Goal: Task Accomplishment & Management: Complete application form

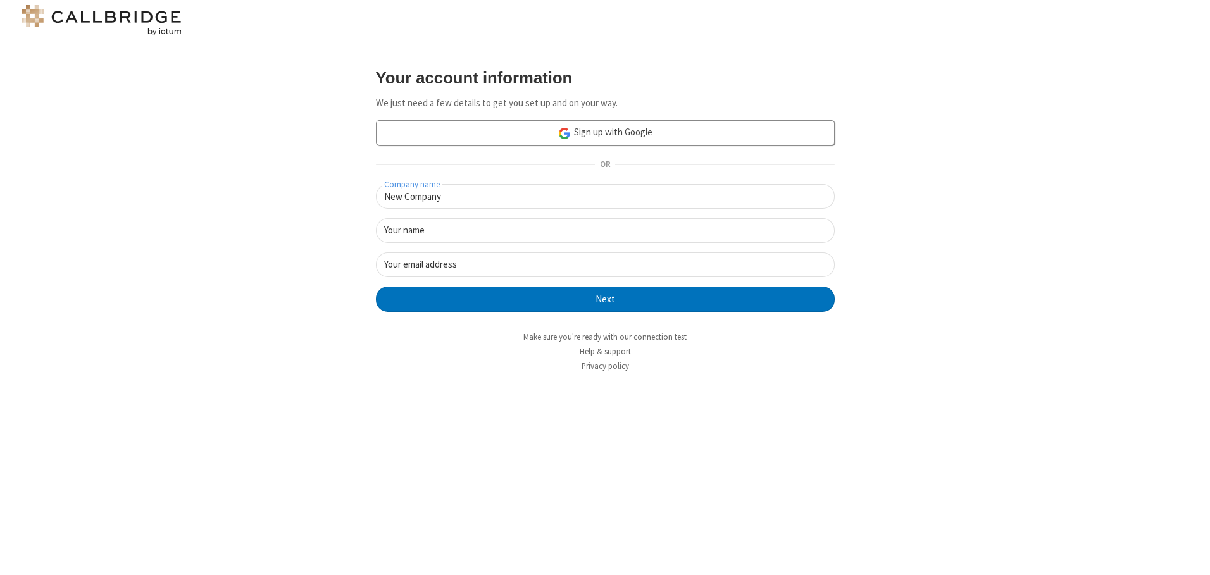
type input "New Company"
type input "New User"
type input "newUser@newUser.freesmackdown.b"
click button "Next" at bounding box center [605, 299] width 459 height 25
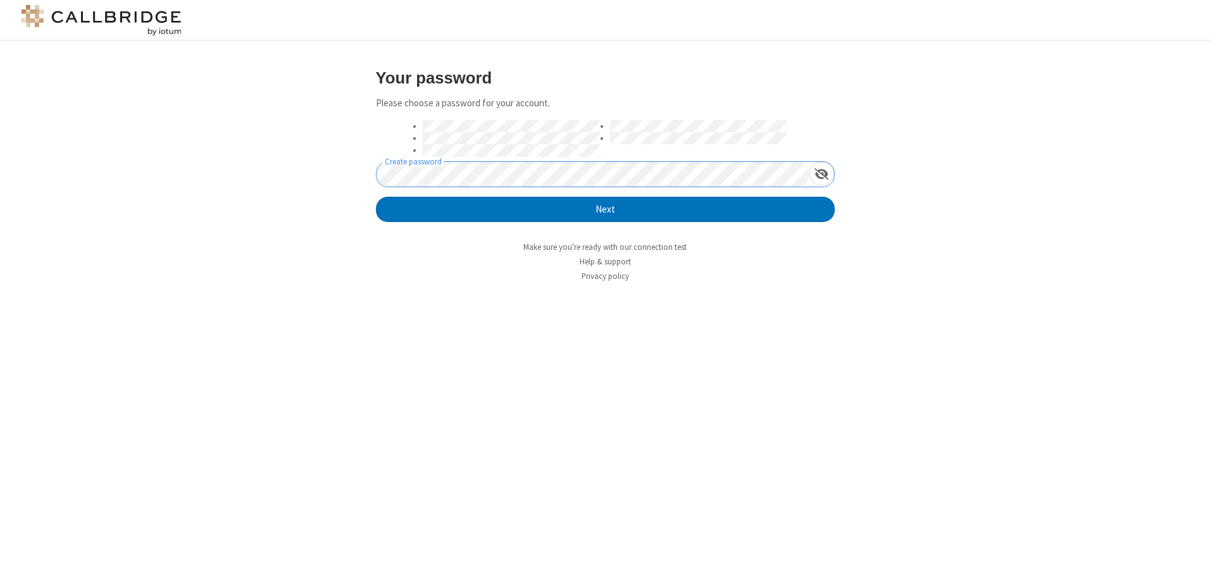
click button "Next" at bounding box center [605, 209] width 459 height 25
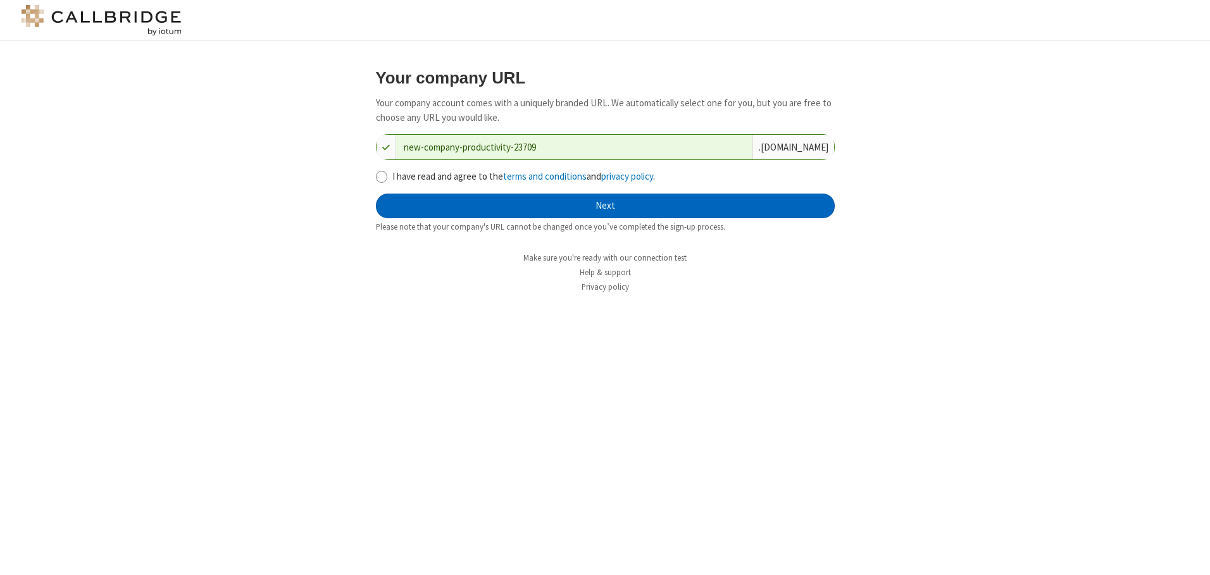
click at [605, 206] on button "Next" at bounding box center [605, 206] width 459 height 25
